Goal: Communication & Community: Answer question/provide support

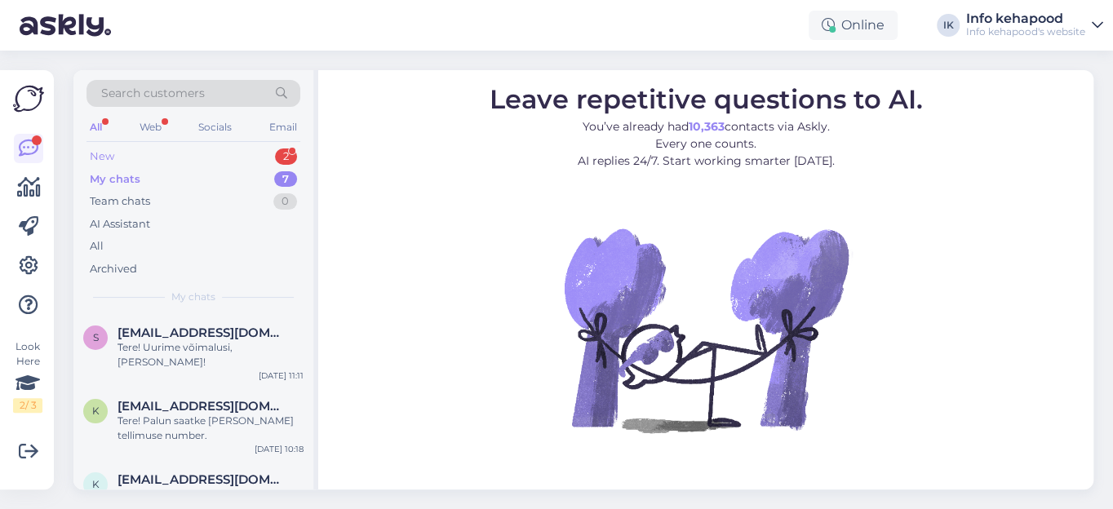
click at [102, 157] on div "New" at bounding box center [102, 157] width 24 height 16
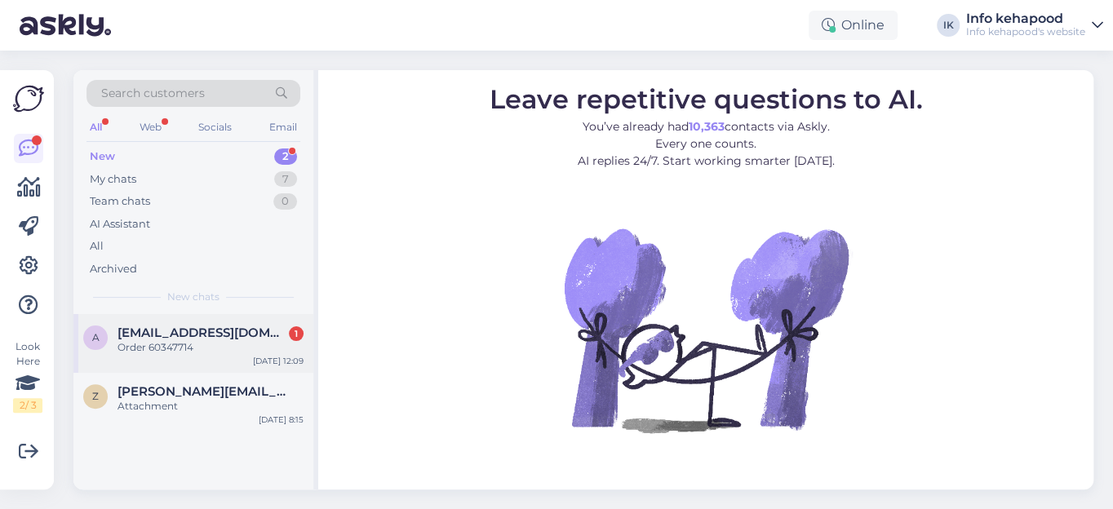
click at [180, 336] on span "[EMAIL_ADDRESS][DOMAIN_NAME]" at bounding box center [203, 333] width 170 height 15
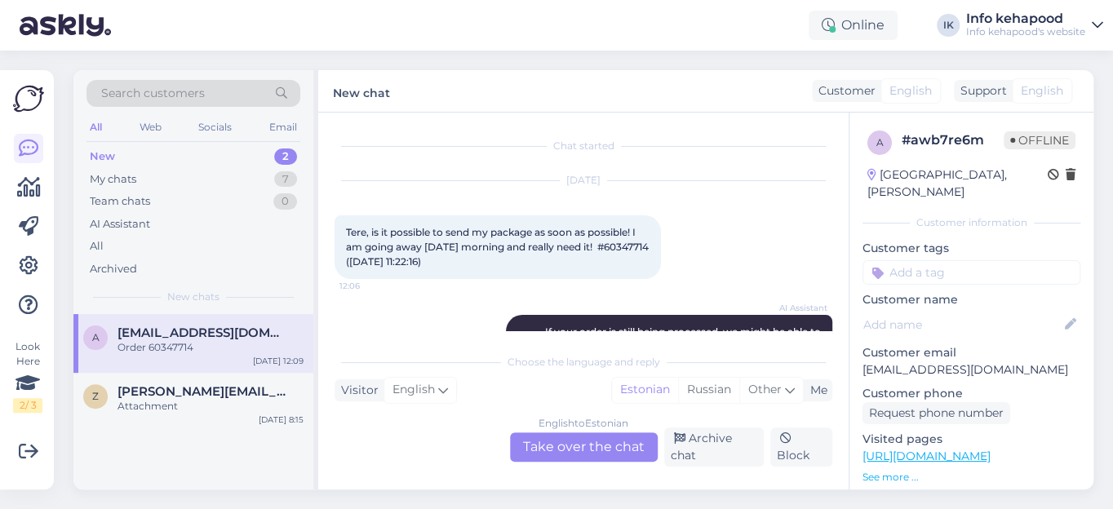
click at [380, 260] on span "Tere, is it possible to send my package as soon as possible! I am going away [D…" at bounding box center [498, 247] width 305 height 42
click at [382, 260] on span "Tere, is it possible to send my package as soon as possible! I am going away [D…" at bounding box center [498, 247] width 305 height 42
copy span "60347714"
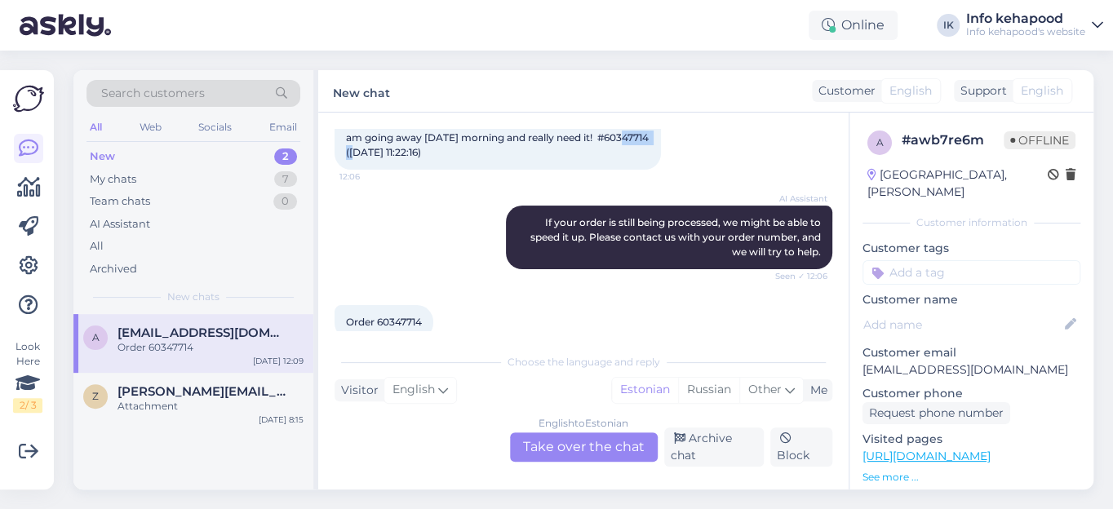
scroll to position [135, 0]
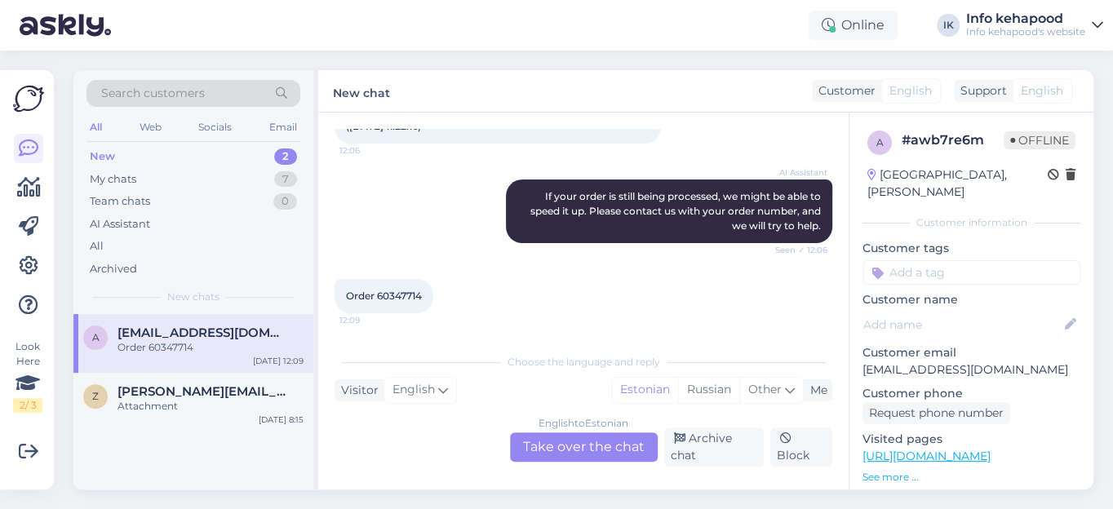
click at [560, 446] on div "English to Estonian Take over the chat" at bounding box center [584, 447] width 148 height 29
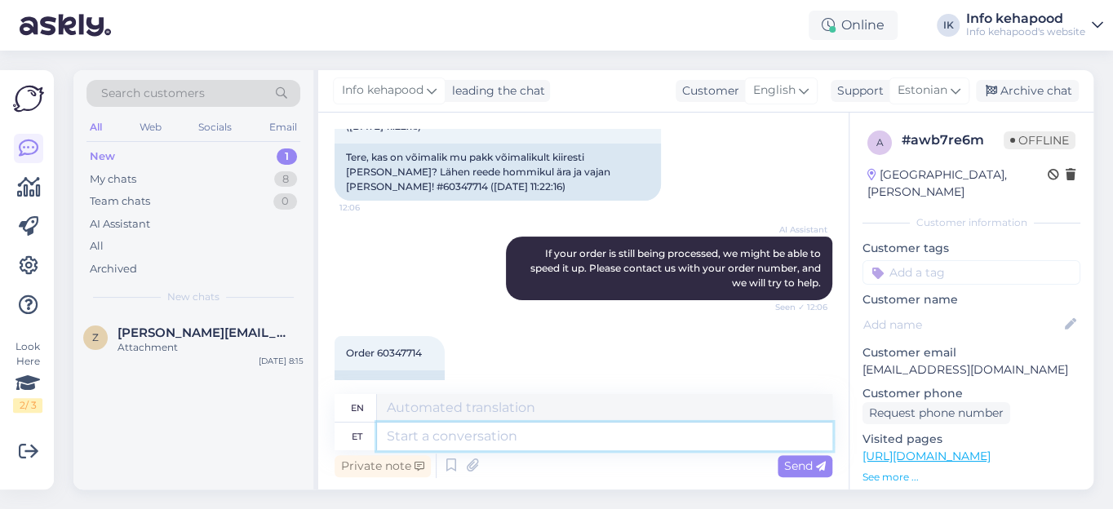
click at [394, 437] on textarea at bounding box center [604, 437] width 455 height 28
paste textarea "Tere! Püüame komplekteerimise protsessi kiirendada ning teie tellimuse [PERSON_…"
type textarea "Tere! Püüame komplekteerimise protsessi kiirendada ning teie tellimuse [PERSON_…"
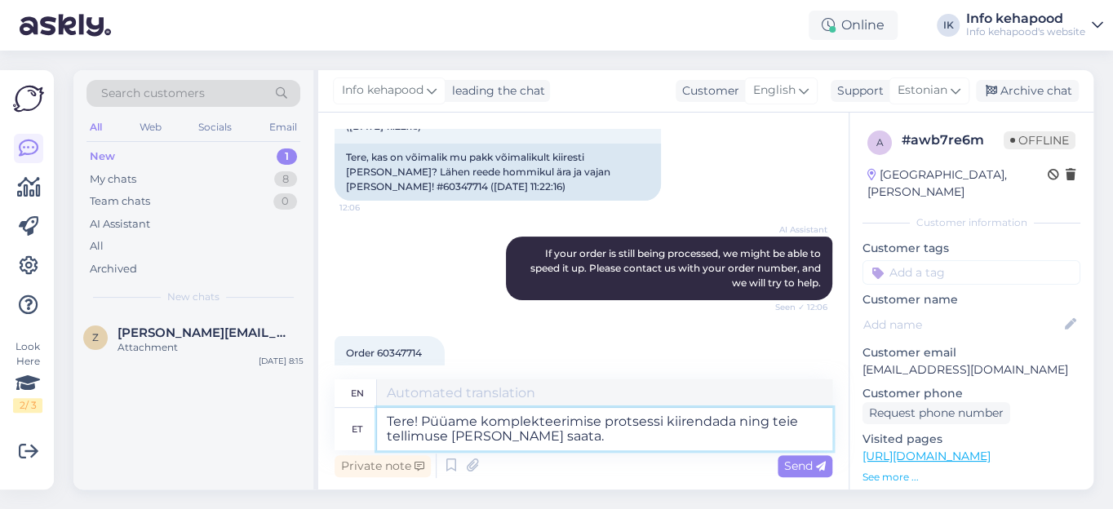
type textarea "Hello! We are trying to speed up the assembly process and ship your order [DATE…"
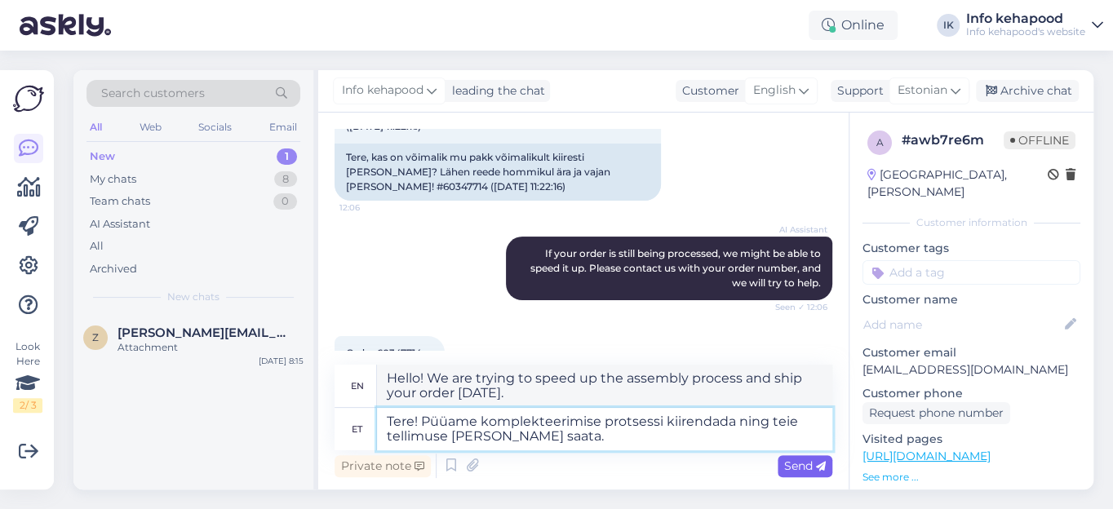
type textarea "Tere! Püüame komplekteerimise protsessi kiirendada ning teie tellimuse [PERSON_…"
click at [807, 469] on span "Send" at bounding box center [805, 466] width 42 height 15
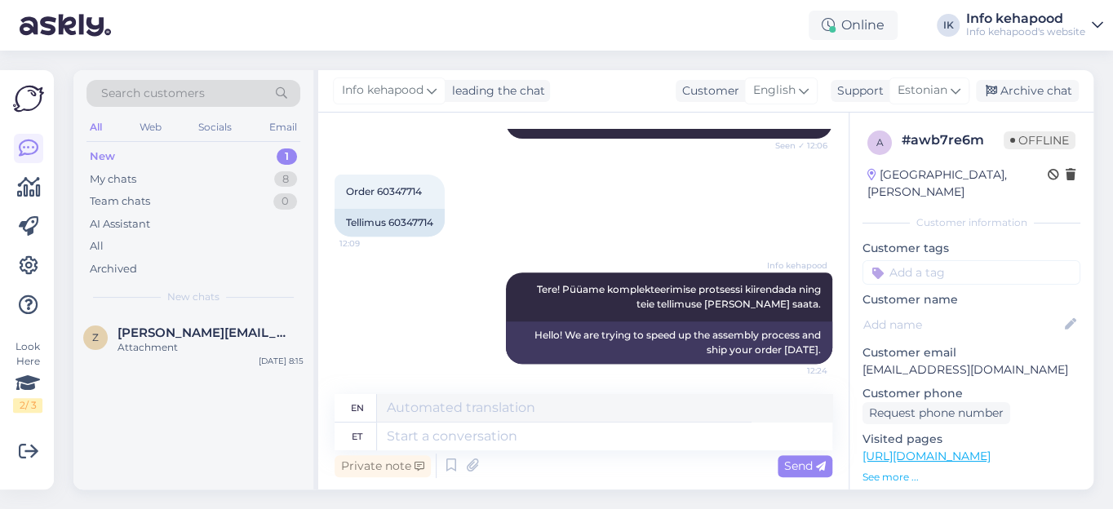
scroll to position [298, 0]
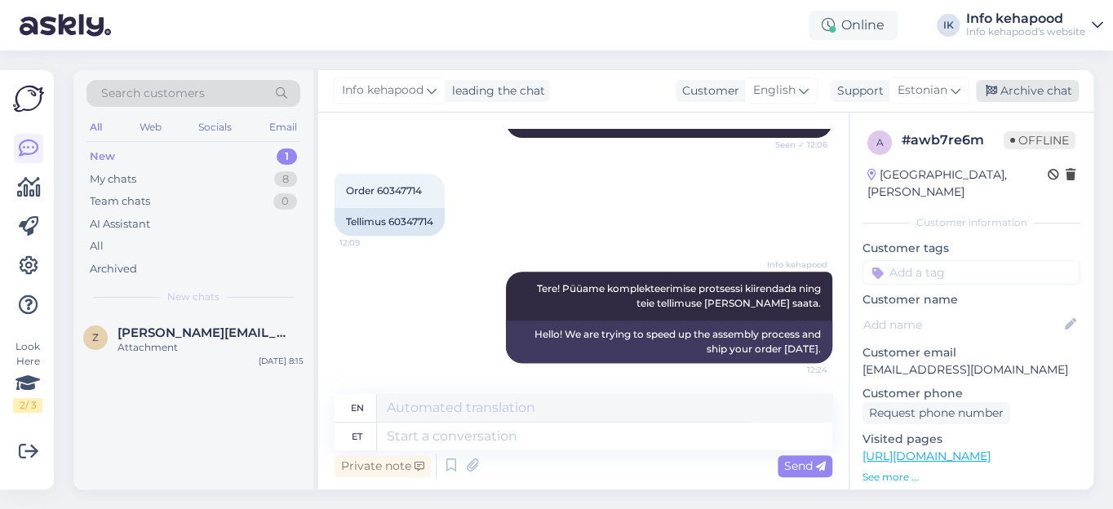
click at [1028, 93] on div "Archive chat" at bounding box center [1027, 91] width 103 height 22
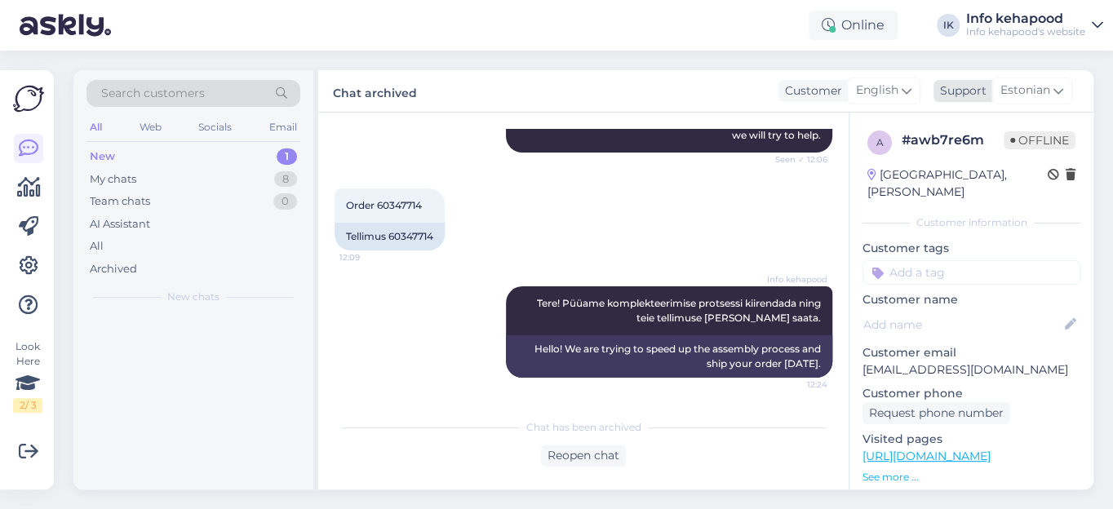
scroll to position [282, 0]
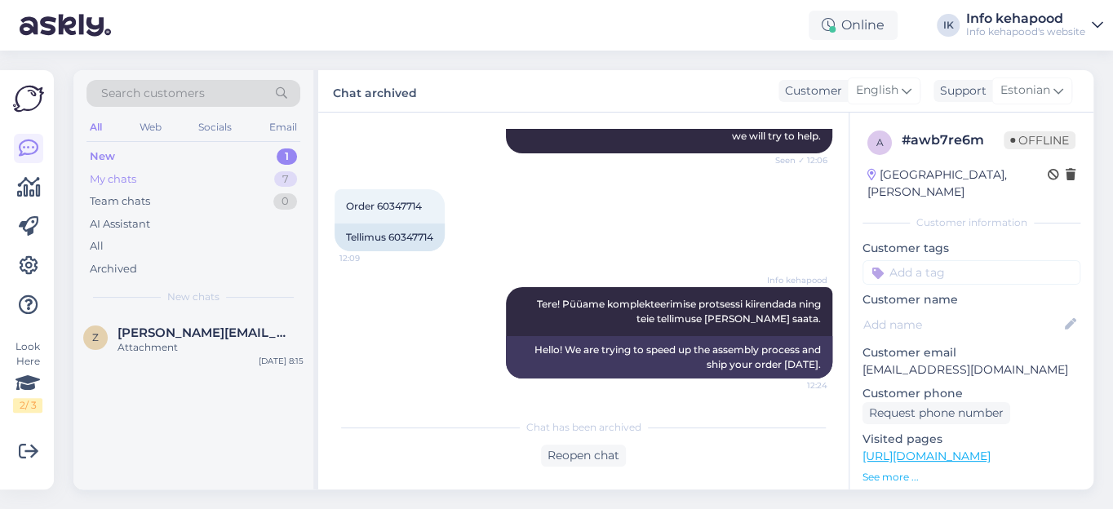
click at [120, 180] on div "My chats" at bounding box center [113, 179] width 47 height 16
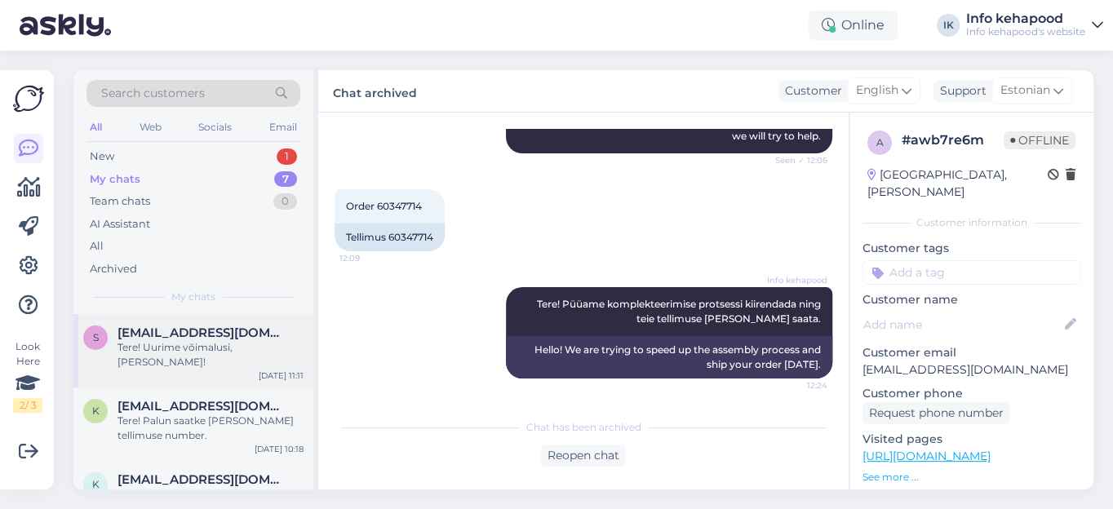
click at [211, 354] on div "Tere! Uurime võimalusi, [PERSON_NAME]!" at bounding box center [211, 354] width 186 height 29
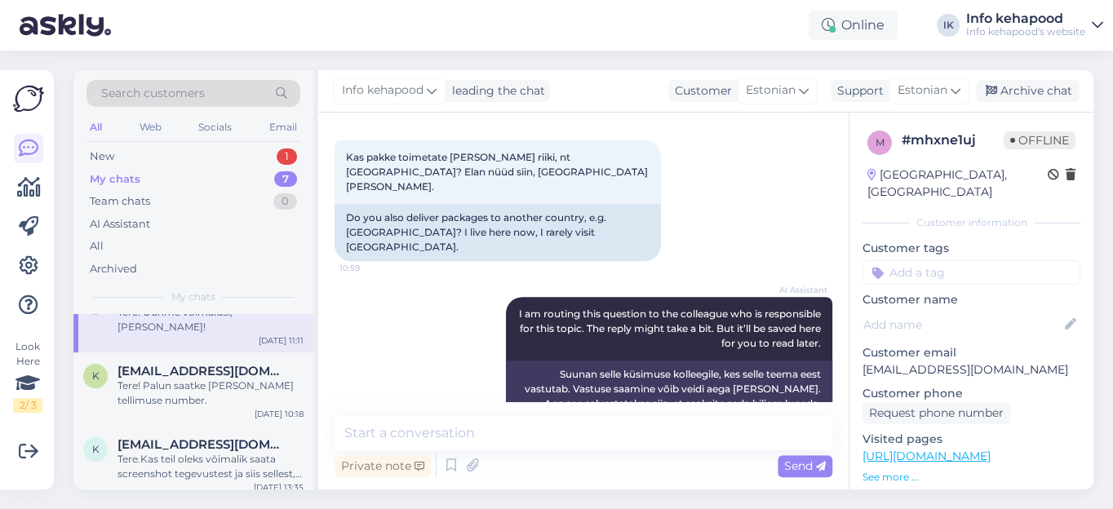
scroll to position [0, 0]
